Goal: Task Accomplishment & Management: Complete application form

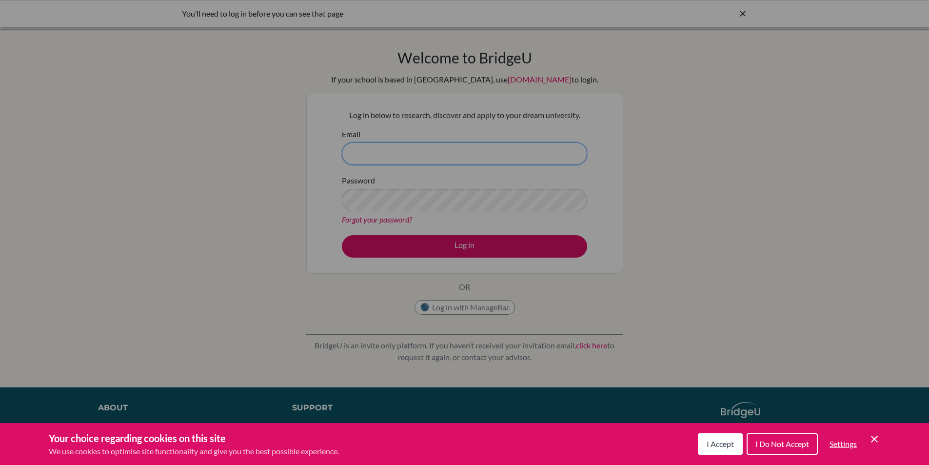
type input "director@nca.edu.ni"
click at [721, 442] on span "I Accept" at bounding box center [719, 443] width 27 height 9
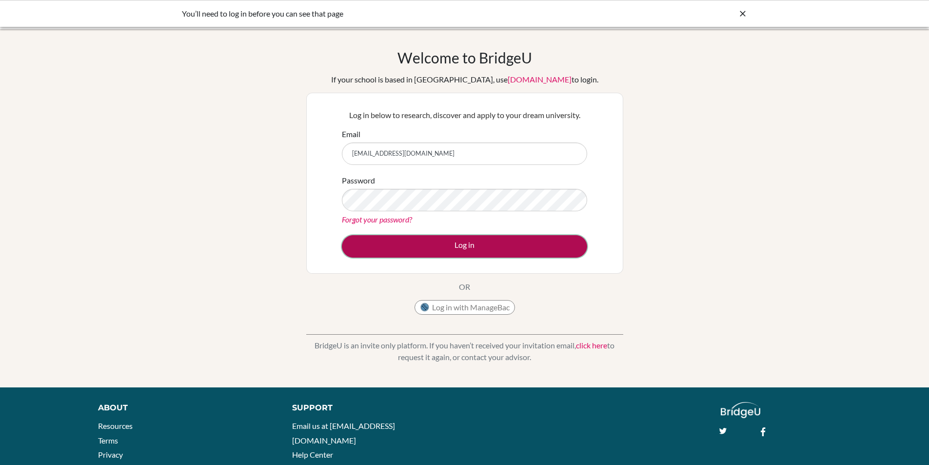
click at [450, 247] on button "Log in" at bounding box center [464, 246] width 245 height 22
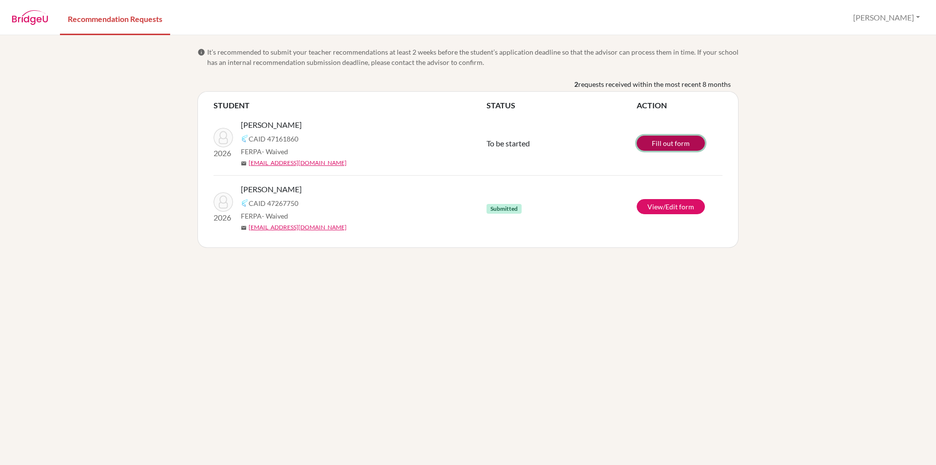
click at [659, 139] on link "Fill out form" at bounding box center [671, 143] width 68 height 15
click at [91, 101] on div "info It’s recommended to submit your teacher recommendations at least 2 weeks b…" at bounding box center [468, 249] width 936 height 429
